Goal: Check status: Check status

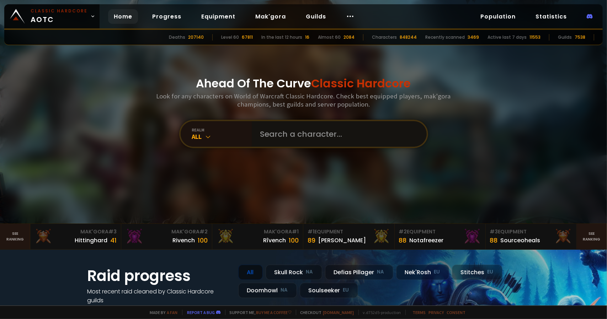
click at [280, 139] on input "text" at bounding box center [337, 134] width 162 height 26
paste input "Ê"
click at [258, 134] on input "Ê" at bounding box center [334, 134] width 156 height 26
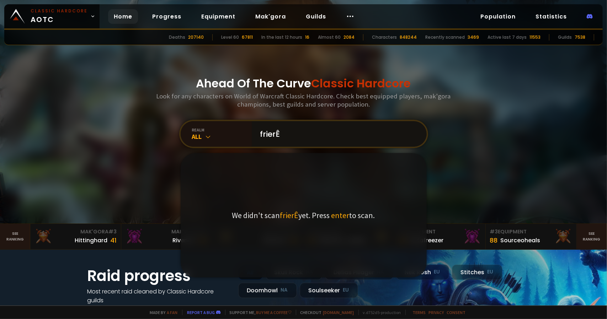
type input "frierÊn"
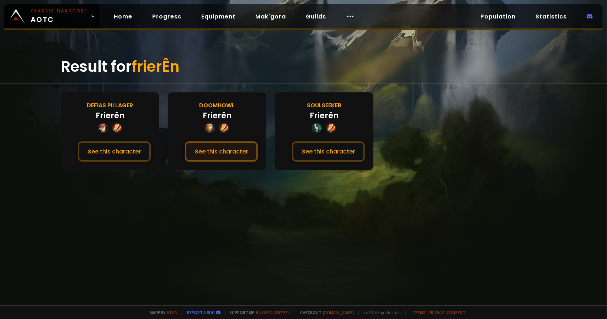
click at [237, 150] on button "See this character" at bounding box center [221, 151] width 73 height 20
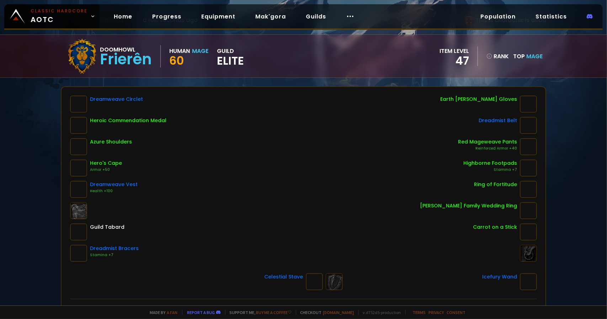
scroll to position [36, 0]
